Goal: Task Accomplishment & Management: Use online tool/utility

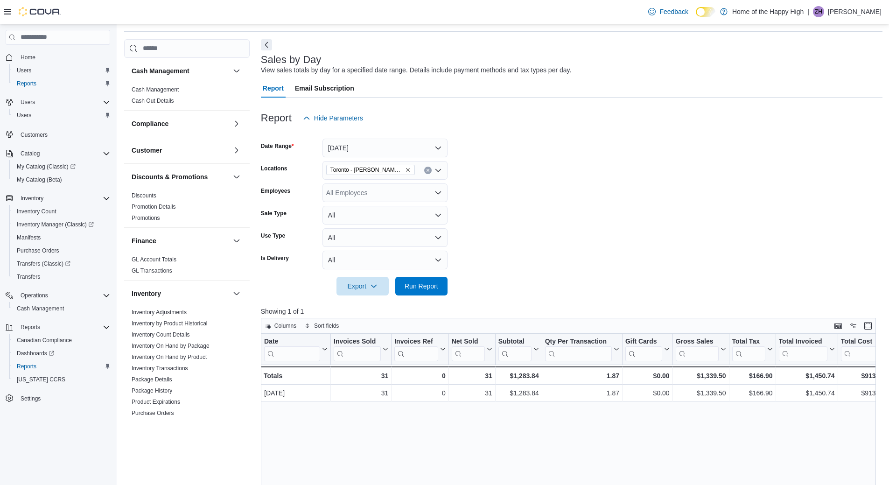
scroll to position [47, 0]
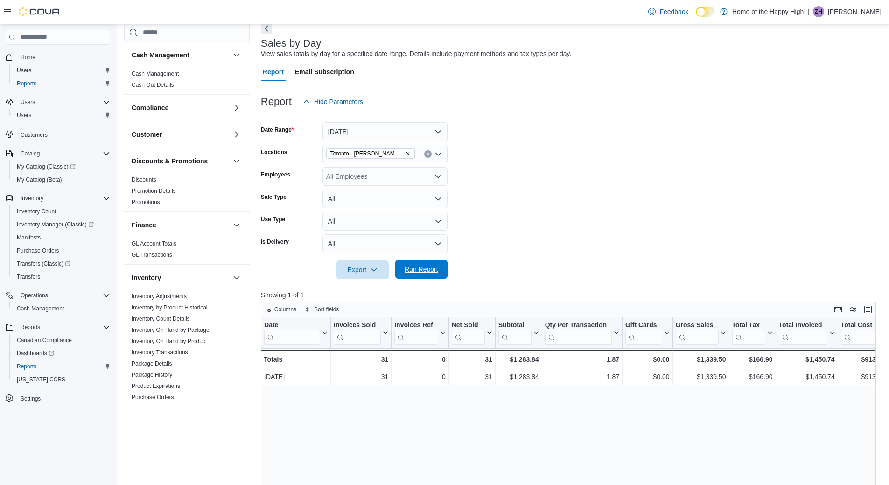
click at [401, 272] on span "Run Report" at bounding box center [421, 269] width 41 height 19
click at [425, 271] on span "Run Report" at bounding box center [422, 269] width 34 height 9
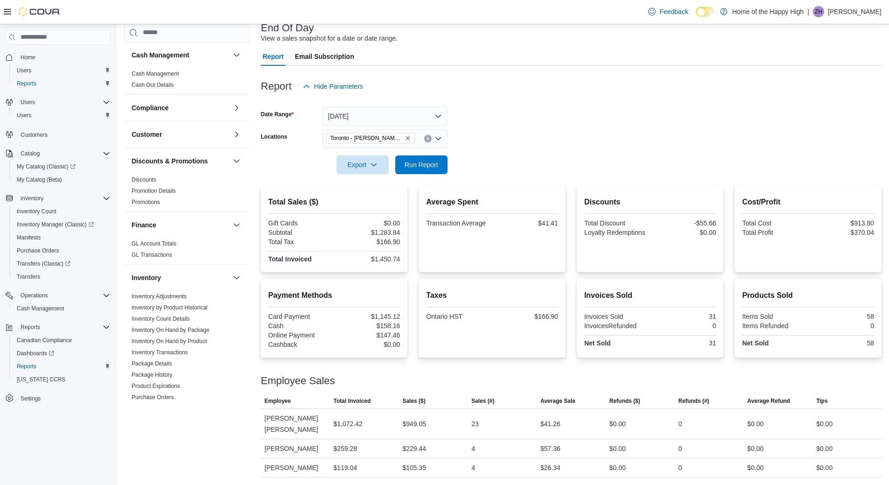
scroll to position [420, 0]
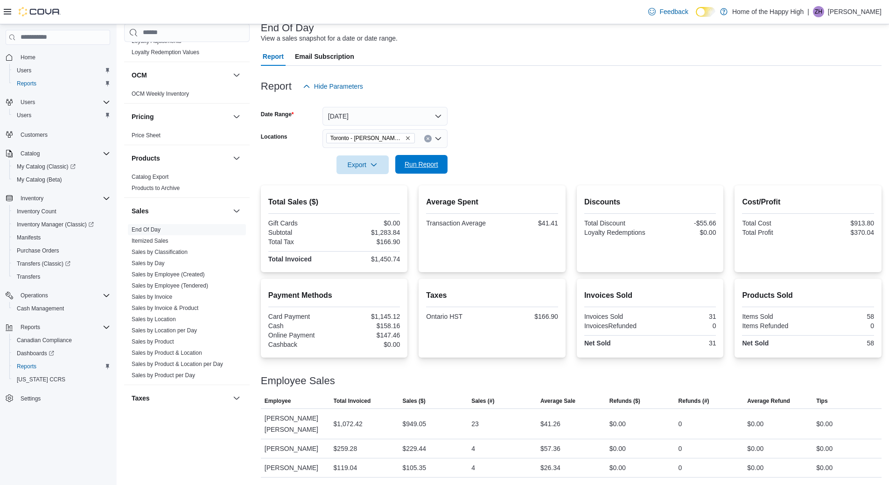
click at [409, 161] on span "Run Report" at bounding box center [422, 164] width 34 height 9
click at [563, 143] on form "Date Range [DATE] Locations [GEOGRAPHIC_DATA] - [PERSON_NAME][GEOGRAPHIC_DATA] …" at bounding box center [571, 135] width 621 height 78
